Goal: Task Accomplishment & Management: Complete application form

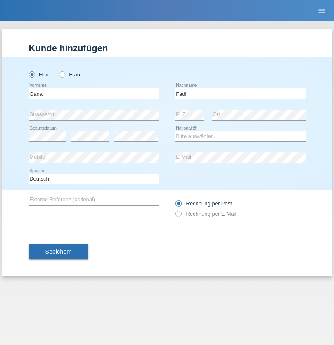
type input "Fadil"
select select "XK"
select select "C"
select select "11"
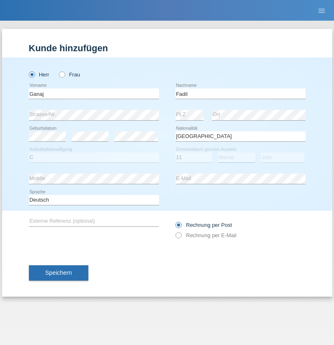
select select "08"
select select "2021"
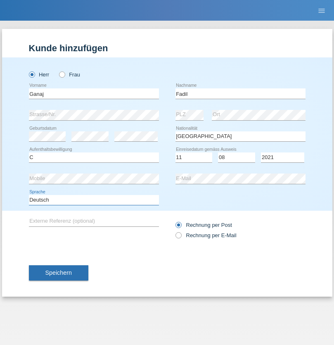
select select "en"
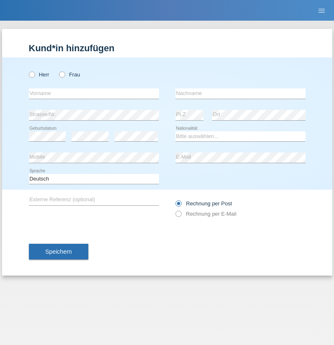
radio input "true"
click at [94, 93] on input "text" at bounding box center [94, 93] width 130 height 10
type input "Ibrahim"
click at [240, 93] on input "text" at bounding box center [241, 93] width 130 height 10
type input "Muja"
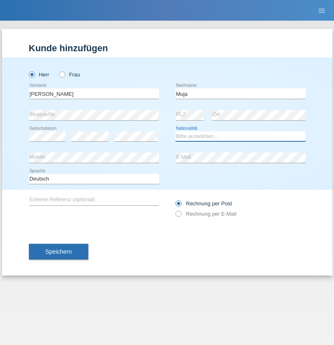
select select "XK"
select select "C"
select select "03"
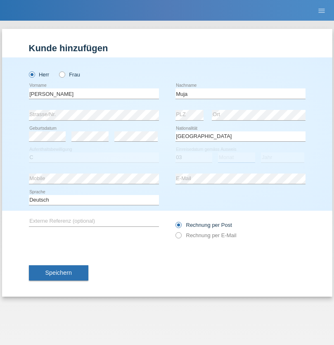
select select "07"
select select "2021"
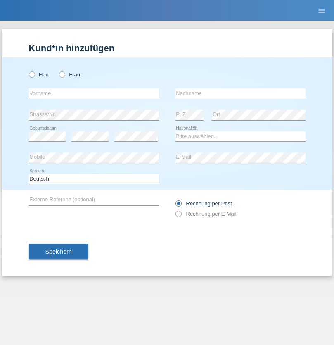
radio input "true"
click at [94, 93] on input "text" at bounding box center [94, 93] width 130 height 10
type input "Thomas"
click at [240, 93] on input "text" at bounding box center [241, 93] width 130 height 10
type input "Berger"
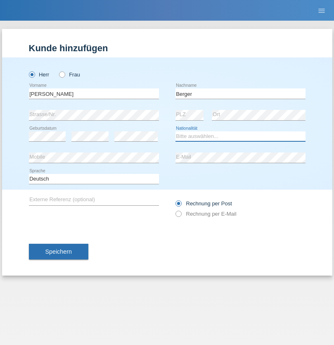
select select "CH"
radio input "true"
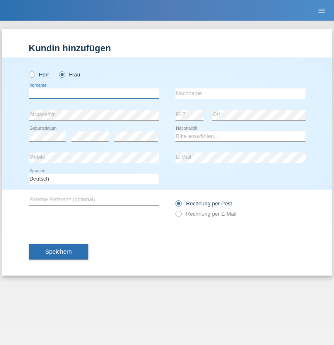
click at [94, 93] on input "text" at bounding box center [94, 93] width 130 height 10
type input "[PERSON_NAME] [PERSON_NAME] Moço"
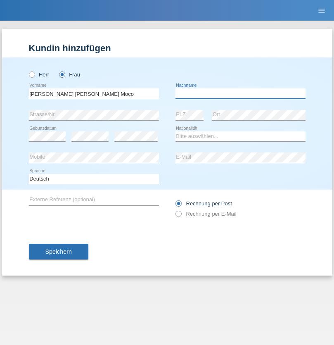
click at [240, 93] on input "text" at bounding box center [241, 93] width 130 height 10
type input "[PERSON_NAME]"
select select "PT"
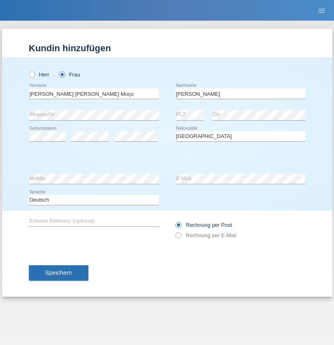
select select "C"
select select "28"
select select "03"
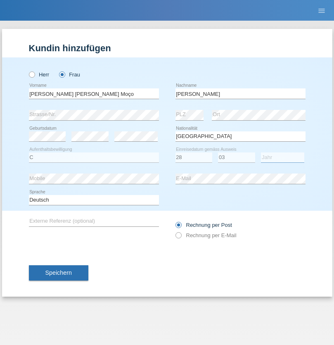
select select "2005"
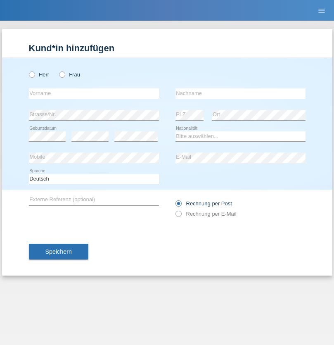
radio input "true"
click at [94, 93] on input "text" at bounding box center [94, 93] width 130 height 10
type input "Biniam"
click at [240, 93] on input "text" at bounding box center [241, 93] width 130 height 10
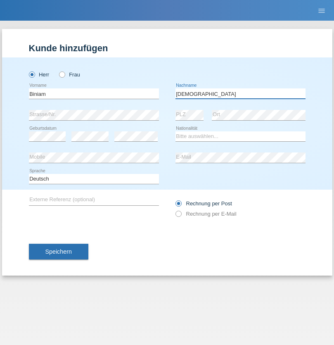
type input "[DEMOGRAPHIC_DATA]"
select select "ER"
select select "C"
select select "01"
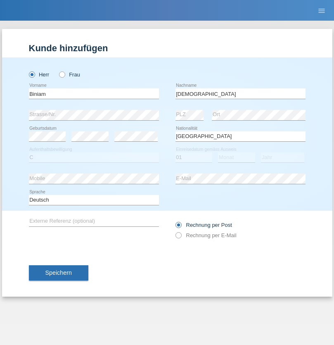
select select "01"
select select "1986"
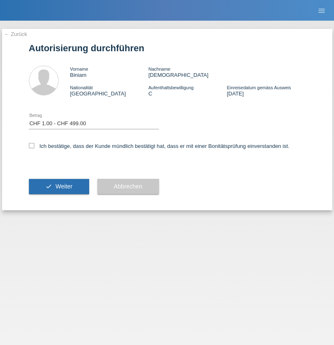
select select "1"
checkbox input "true"
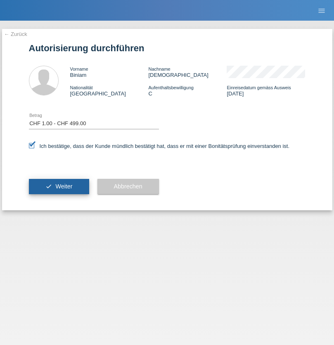
click at [59, 186] on span "Weiter" at bounding box center [63, 186] width 17 height 7
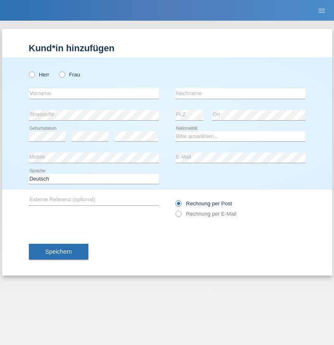
radio input "true"
click at [94, 93] on input "text" at bounding box center [94, 93] width 130 height 10
type input "Momand"
click at [240, 93] on input "text" at bounding box center [241, 93] width 130 height 10
type input "Azmat"
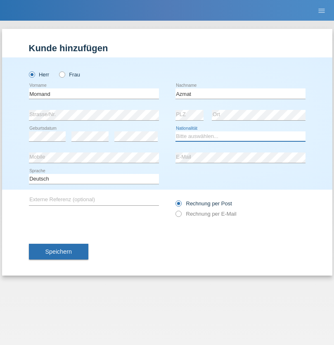
select select "CH"
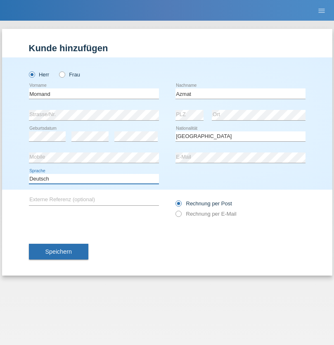
select select "en"
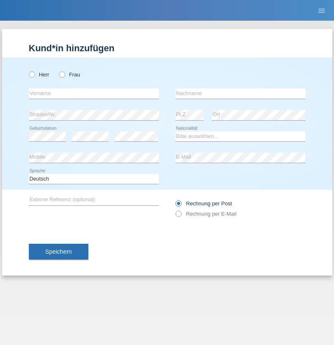
radio input "true"
click at [94, 93] on input "text" at bounding box center [94, 93] width 130 height 10
type input "[PERSON_NAME]"
click at [240, 93] on input "text" at bounding box center [241, 93] width 130 height 10
type input "Theurillat"
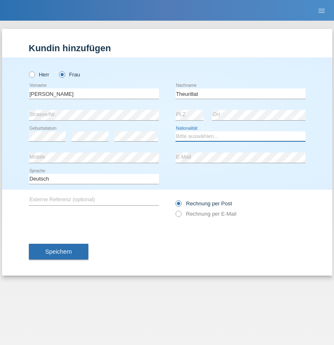
select select "CH"
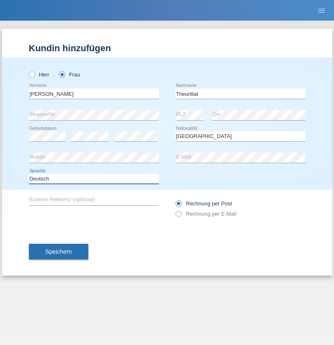
select select "en"
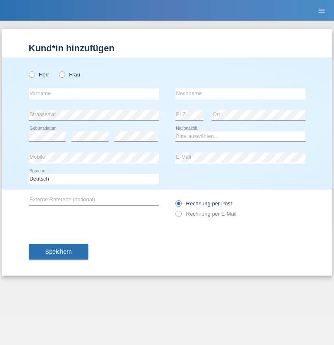
radio input "true"
click at [94, 93] on input "text" at bounding box center [94, 93] width 130 height 10
type input "Jack"
click at [240, 93] on input "text" at bounding box center [241, 93] width 130 height 10
type input "Graf"
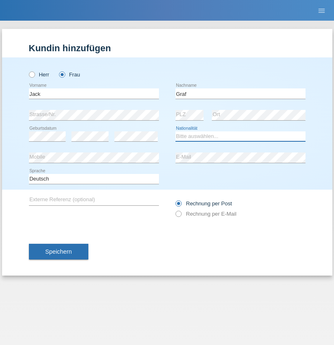
select select "CH"
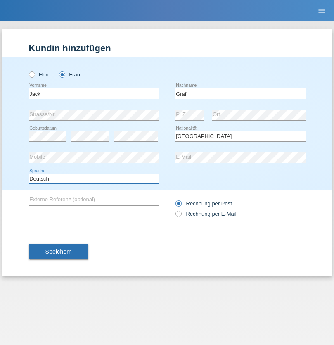
select select "en"
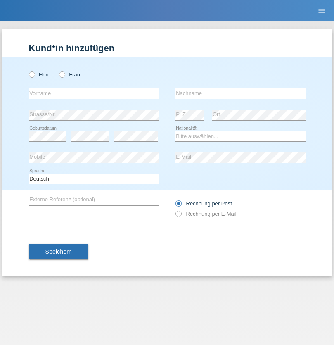
radio input "true"
click at [94, 93] on input "text" at bounding box center [94, 93] width 130 height 10
type input "Teklay"
click at [240, 93] on input "text" at bounding box center [241, 93] width 130 height 10
type input "Fiori"
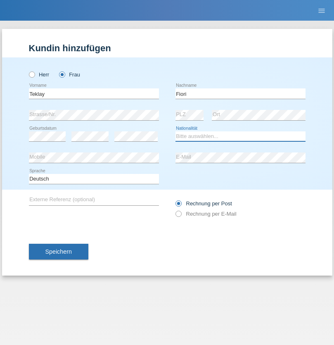
select select "ER"
select select "C"
select select "11"
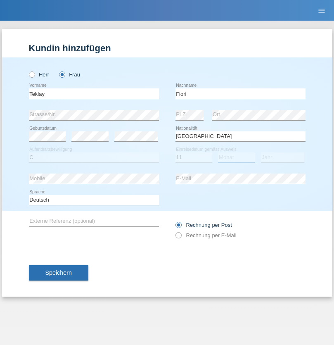
select select "08"
select select "2021"
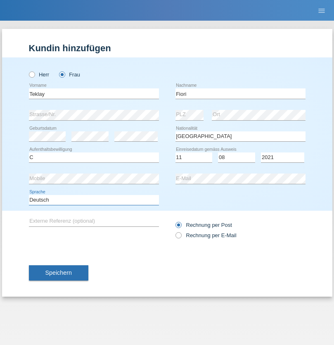
select select "en"
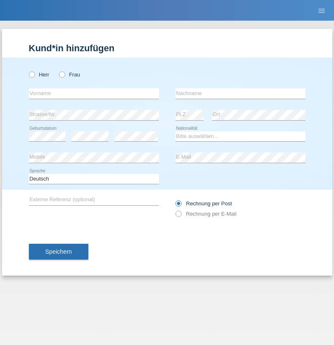
radio input "true"
click at [94, 93] on input "text" at bounding box center [94, 93] width 130 height 10
type input "Sadia"
click at [240, 93] on input "text" at bounding box center [241, 93] width 130 height 10
type input "Nejmaoui"
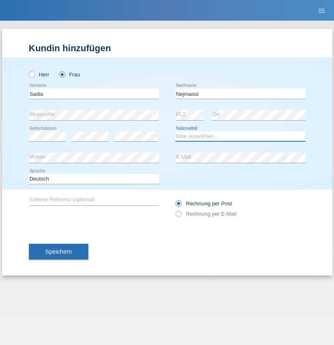
select select "MA"
select select "C"
select select "01"
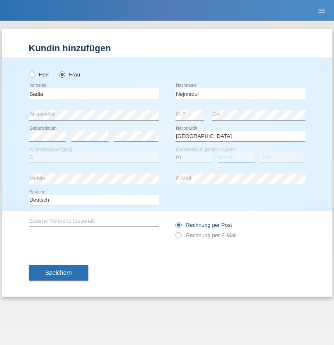
select select "06"
select select "1964"
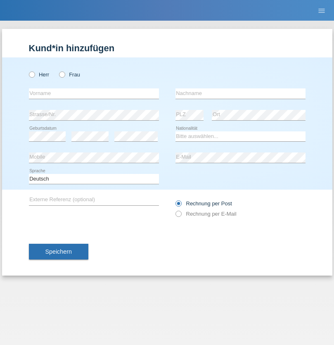
radio input "true"
click at [94, 93] on input "text" at bounding box center [94, 93] width 130 height 10
type input "[PERSON_NAME]"
click at [240, 93] on input "text" at bounding box center [241, 93] width 130 height 10
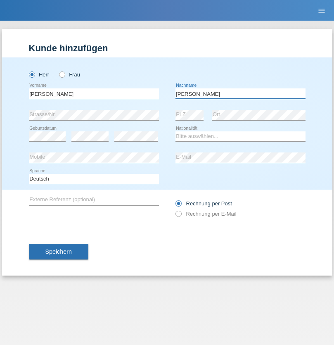
type input "[PERSON_NAME]"
select select "CH"
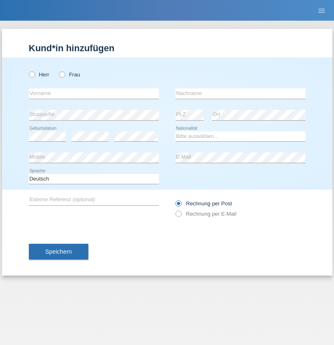
radio input "true"
click at [94, 93] on input "text" at bounding box center [94, 93] width 130 height 10
type input "Thivagaran"
click at [240, 93] on input "text" at bounding box center [241, 93] width 130 height 10
type input "Selvanayagam"
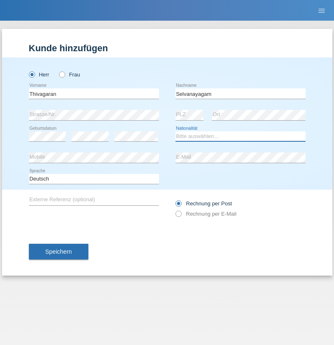
select select "LK"
select select "C"
select select "23"
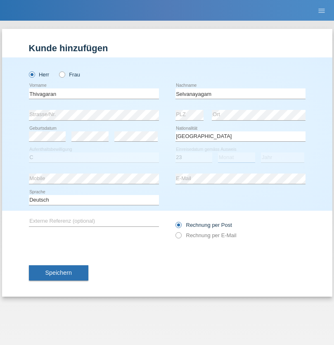
select select "03"
select select "2021"
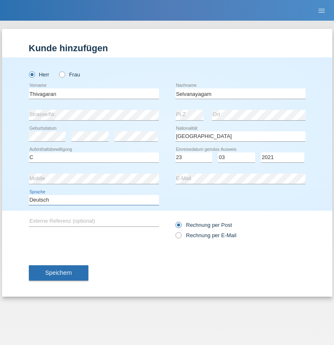
select select "en"
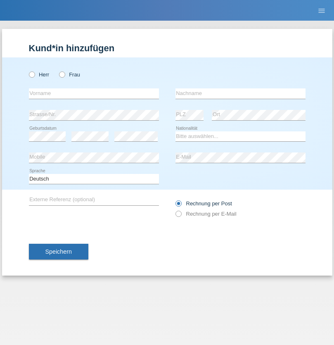
radio input "true"
click at [94, 93] on input "text" at bounding box center [94, 93] width 130 height 10
type input "[PERSON_NAME]"
click at [240, 93] on input "text" at bounding box center [241, 93] width 130 height 10
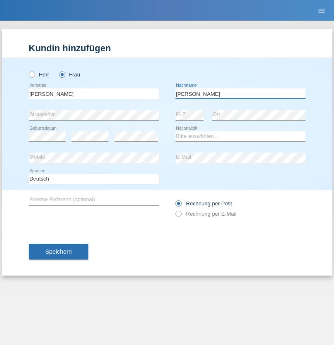
type input "[PERSON_NAME]"
select select "CH"
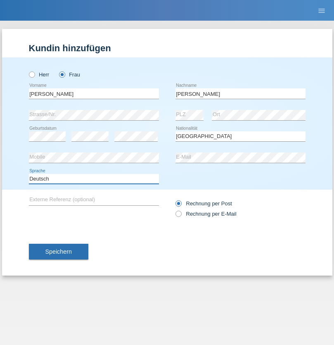
select select "en"
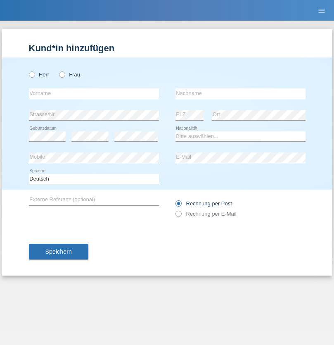
radio input "true"
click at [94, 93] on input "text" at bounding box center [94, 93] width 130 height 10
type input "Tymur"
click at [240, 93] on input "text" at bounding box center [241, 93] width 130 height 10
type input "Hunderchuk"
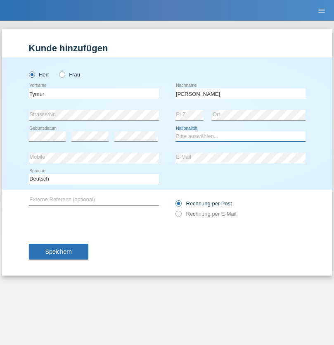
select select "UA"
select select "C"
select select "20"
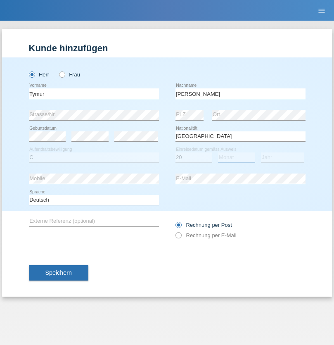
select select "08"
select select "2021"
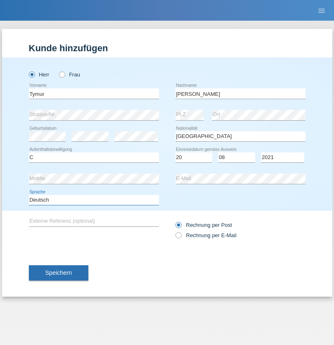
select select "en"
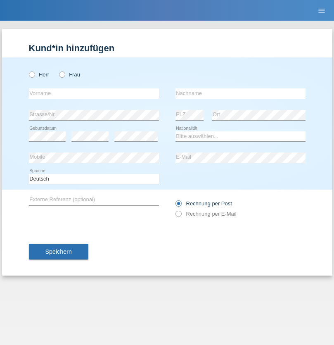
radio input "true"
click at [94, 93] on input "text" at bounding box center [94, 93] width 130 height 10
type input "Tymur"
click at [240, 93] on input "text" at bounding box center [241, 93] width 130 height 10
type input "Hunderchuj"
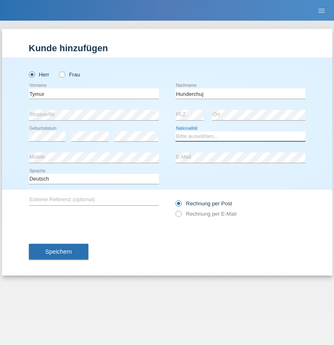
select select "UA"
select select "C"
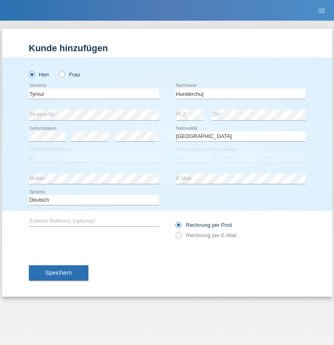
select select "20"
select select "08"
select select "2021"
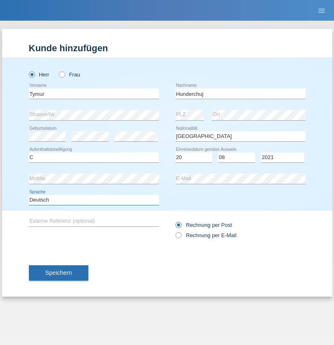
select select "en"
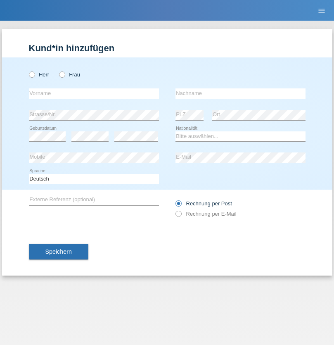
radio input "true"
click at [94, 93] on input "text" at bounding box center [94, 93] width 130 height 10
type input "[PERSON_NAME]"
click at [240, 93] on input "text" at bounding box center [241, 93] width 130 height 10
type input "Tropp"
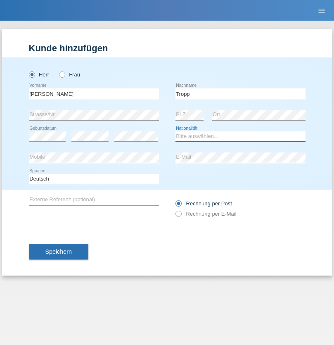
select select "SK"
select select "C"
select select "11"
select select "08"
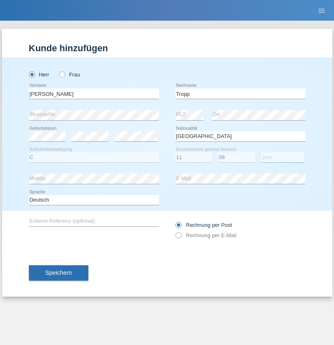
select select "2021"
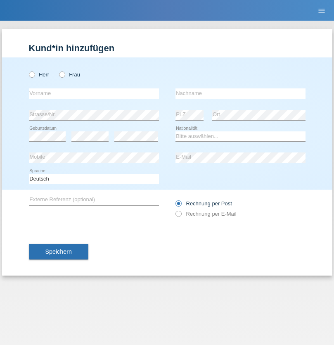
radio input "true"
click at [94, 93] on input "text" at bounding box center [94, 93] width 130 height 10
type input "Dirk"
click at [240, 93] on input "text" at bounding box center [241, 93] width 130 height 10
type input "Ringle"
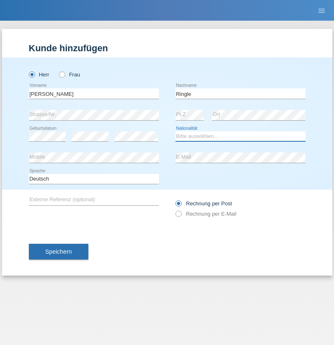
select select "DE"
select select "C"
select select "06"
select select "01"
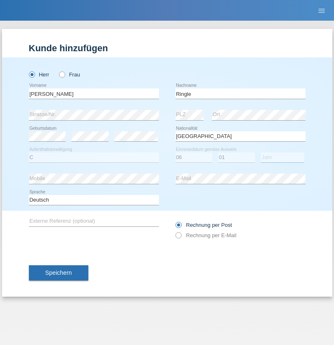
select select "2021"
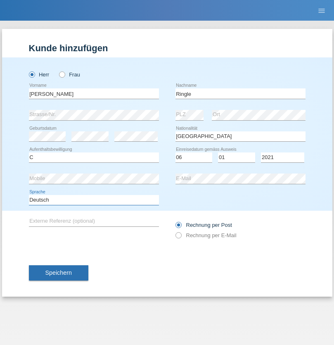
select select "en"
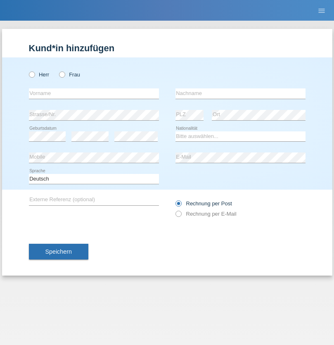
radio input "true"
click at [94, 93] on input "text" at bounding box center [94, 93] width 130 height 10
type input "Junior"
click at [240, 93] on input "text" at bounding box center [241, 93] width 130 height 10
type input "Mauricio"
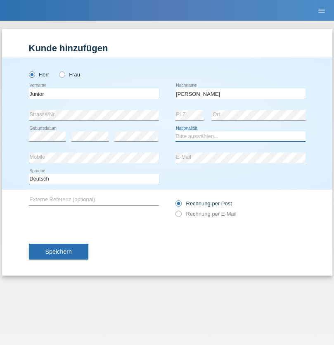
select select "CH"
radio input "true"
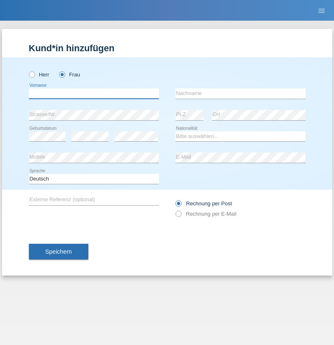
click at [94, 93] on input "text" at bounding box center [94, 93] width 130 height 10
type input "[PERSON_NAME]"
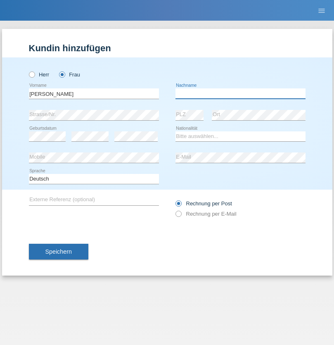
click at [240, 93] on input "text" at bounding box center [241, 93] width 130 height 10
type input "Knusel Campillo"
select select "CH"
radio input "true"
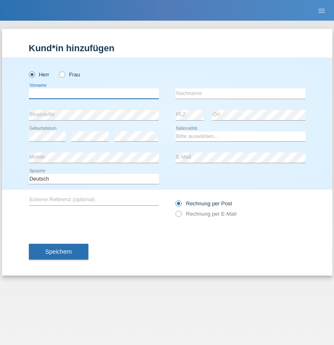
click at [94, 93] on input "text" at bounding box center [94, 93] width 130 height 10
type input "Beqiri"
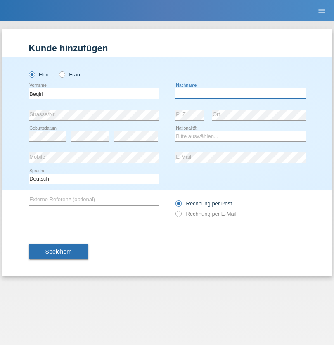
click at [240, 93] on input "text" at bounding box center [241, 93] width 130 height 10
type input "Shpresa"
select select "XK"
select select "C"
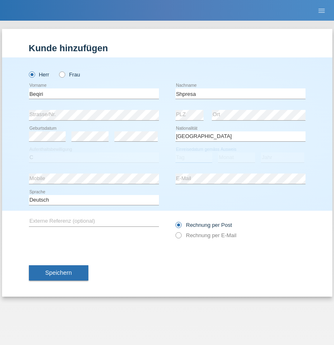
select select "08"
select select "02"
select select "1979"
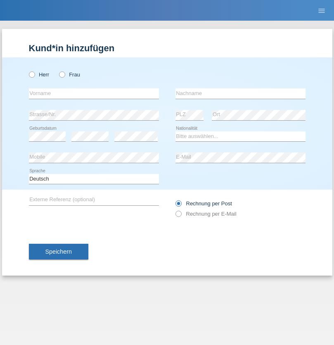
radio input "true"
click at [94, 93] on input "text" at bounding box center [94, 93] width 130 height 10
type input "[PERSON_NAME]"
click at [240, 93] on input "text" at bounding box center [241, 93] width 130 height 10
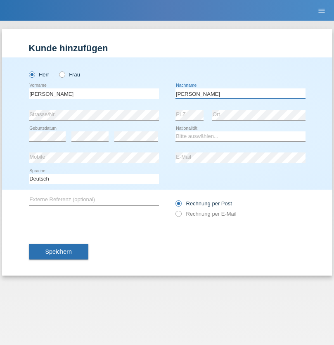
type input "[PERSON_NAME]"
select select "CH"
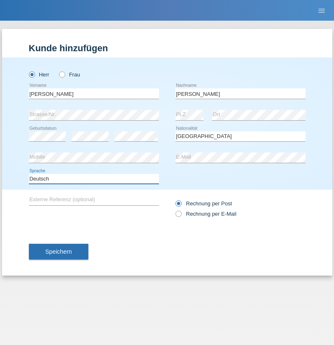
select select "en"
